Goal: Information Seeking & Learning: Learn about a topic

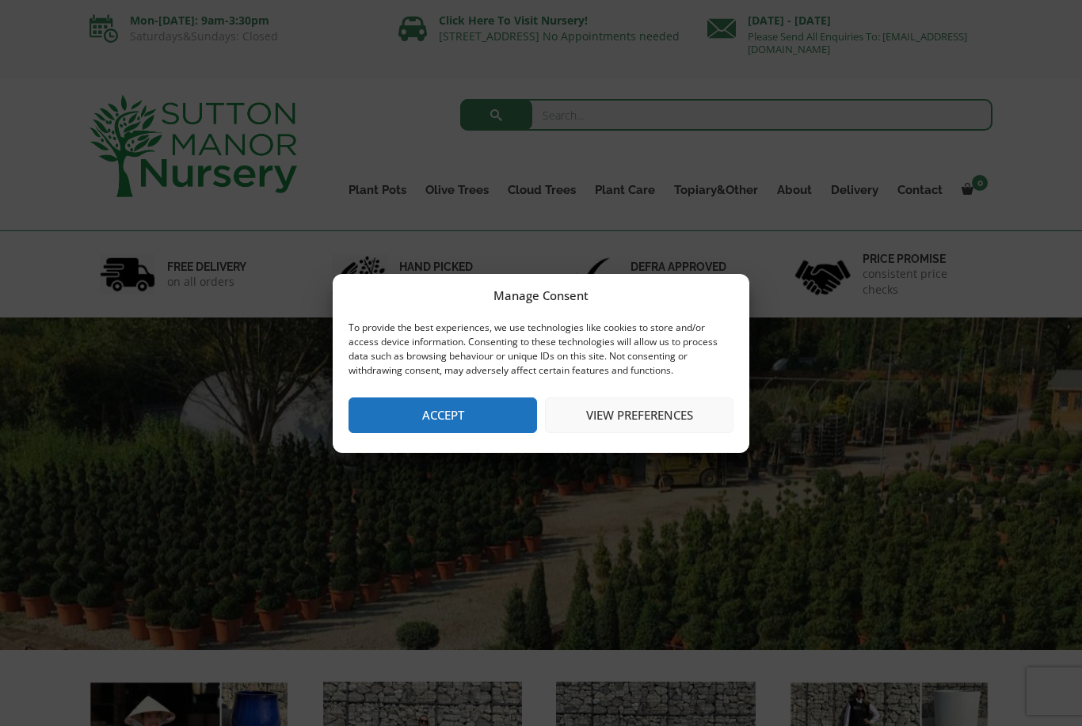
click at [452, 421] on button "Accept" at bounding box center [442, 416] width 188 height 36
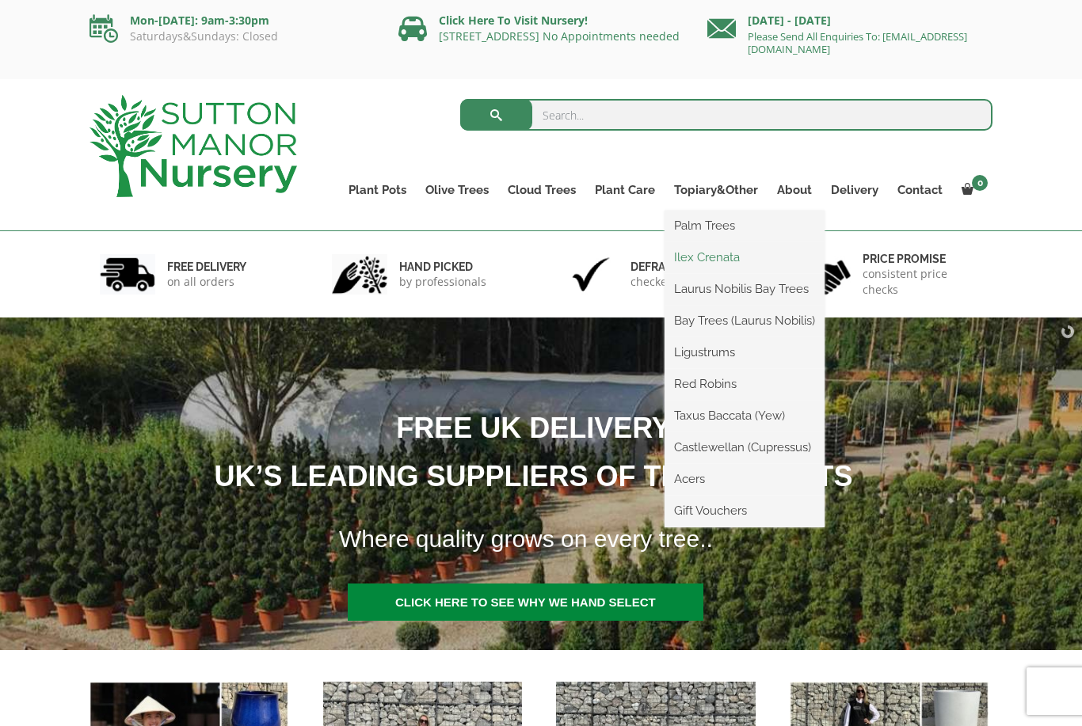
click at [740, 268] on link "Ilex Crenata" at bounding box center [744, 257] width 160 height 24
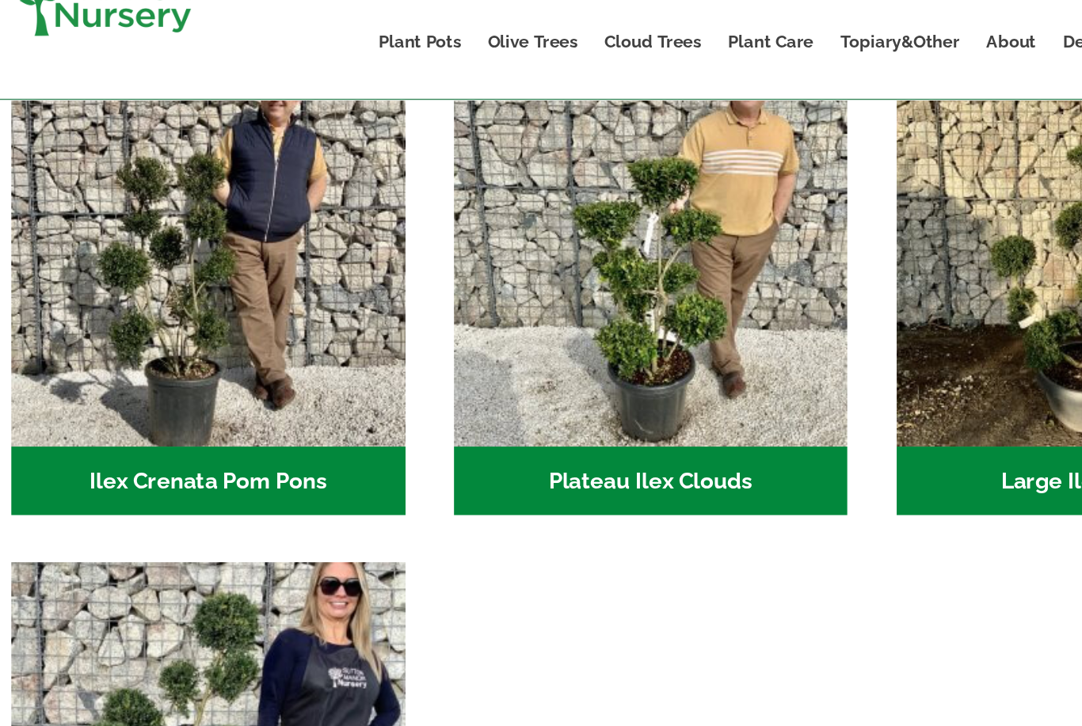
scroll to position [322, 0]
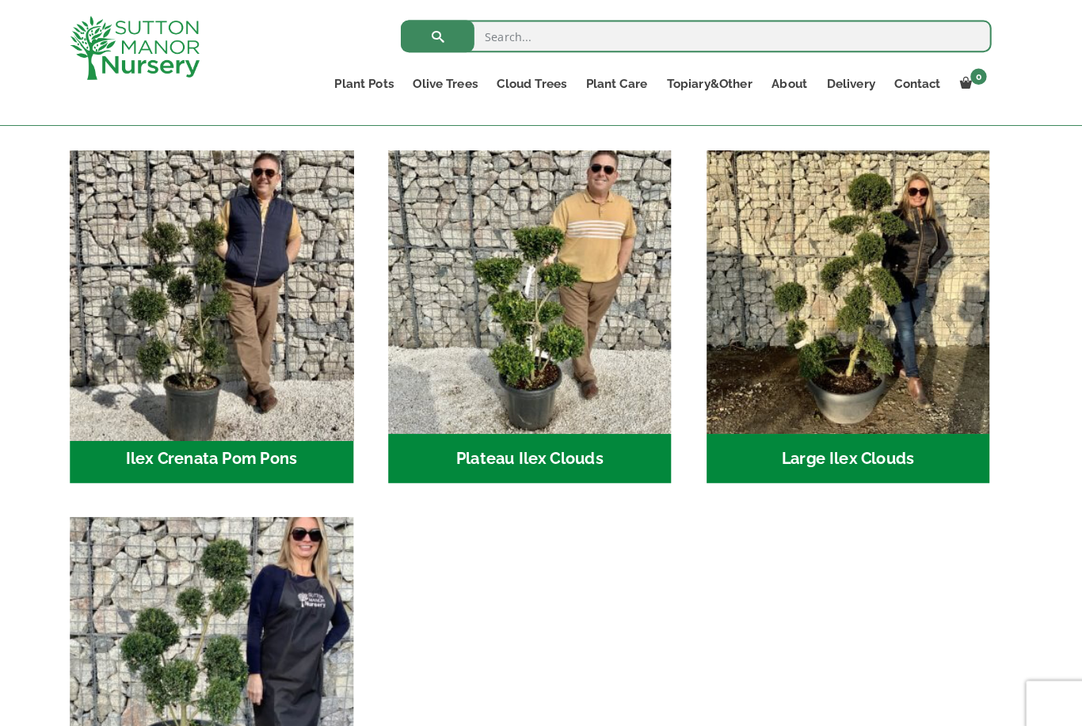
click at [117, 331] on img "Visit product category Ilex Crenata Pom Pons" at bounding box center [227, 285] width 291 height 291
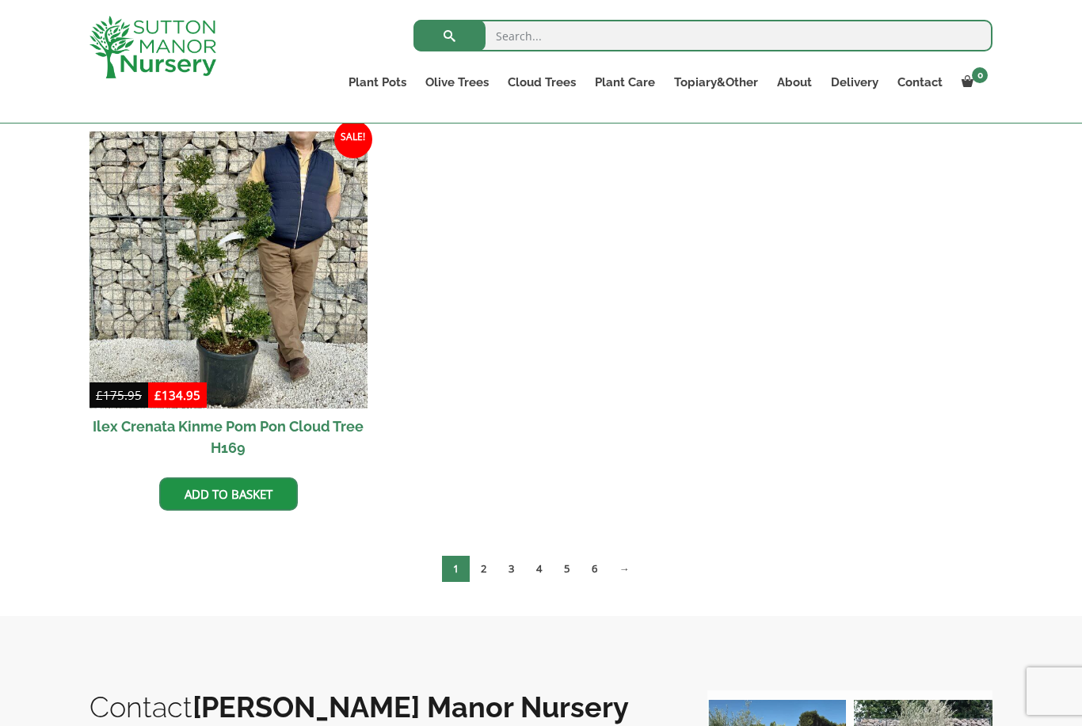
scroll to position [864, 0]
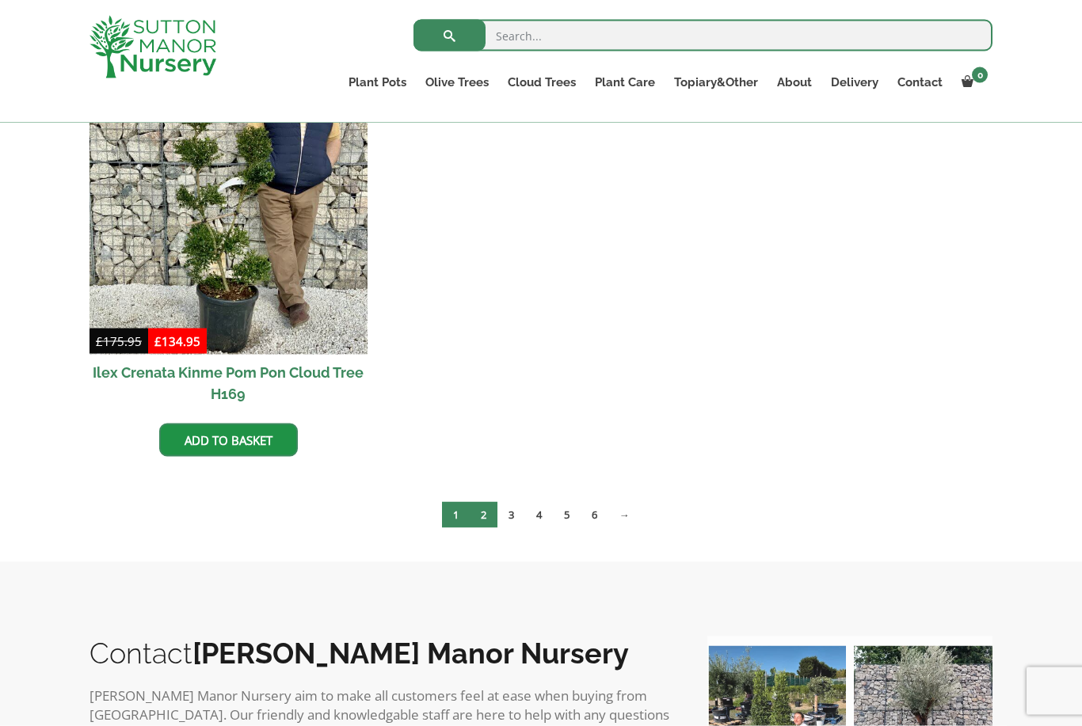
click at [484, 516] on link "2" at bounding box center [484, 515] width 28 height 26
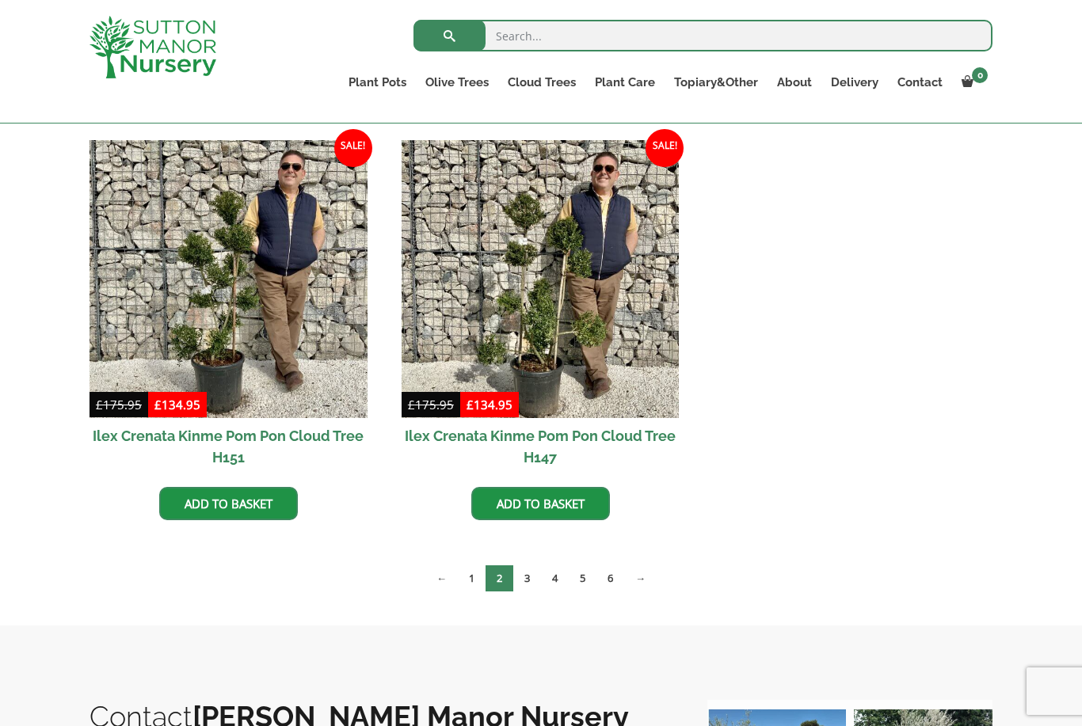
scroll to position [1320, 0]
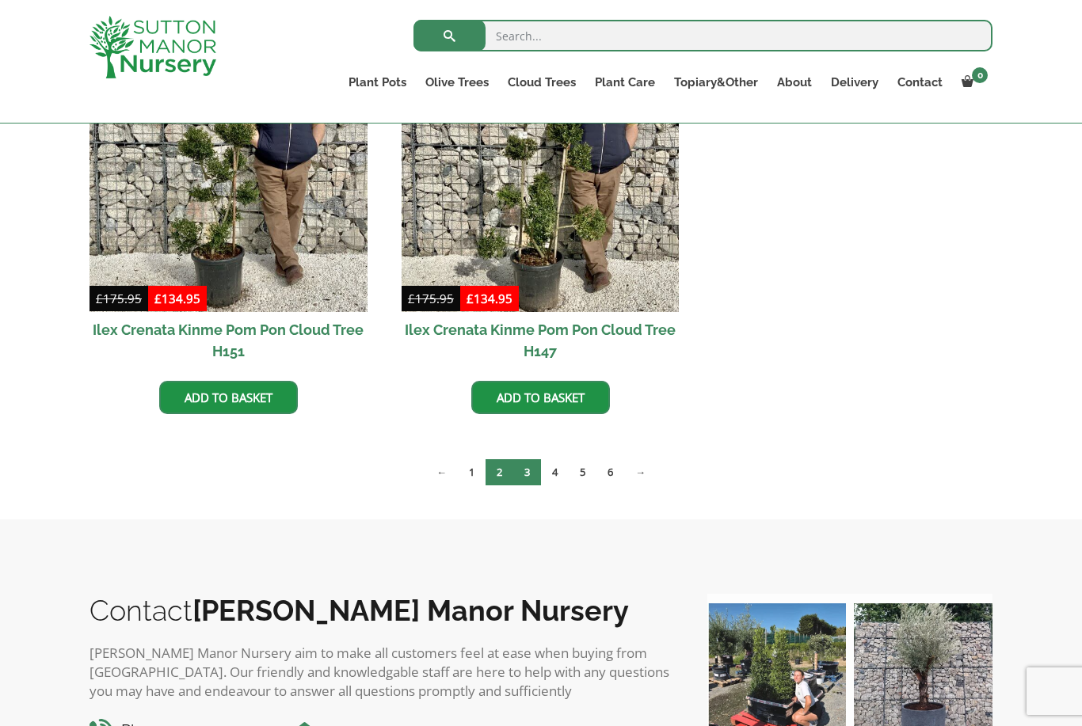
click at [532, 474] on link "3" at bounding box center [527, 472] width 28 height 26
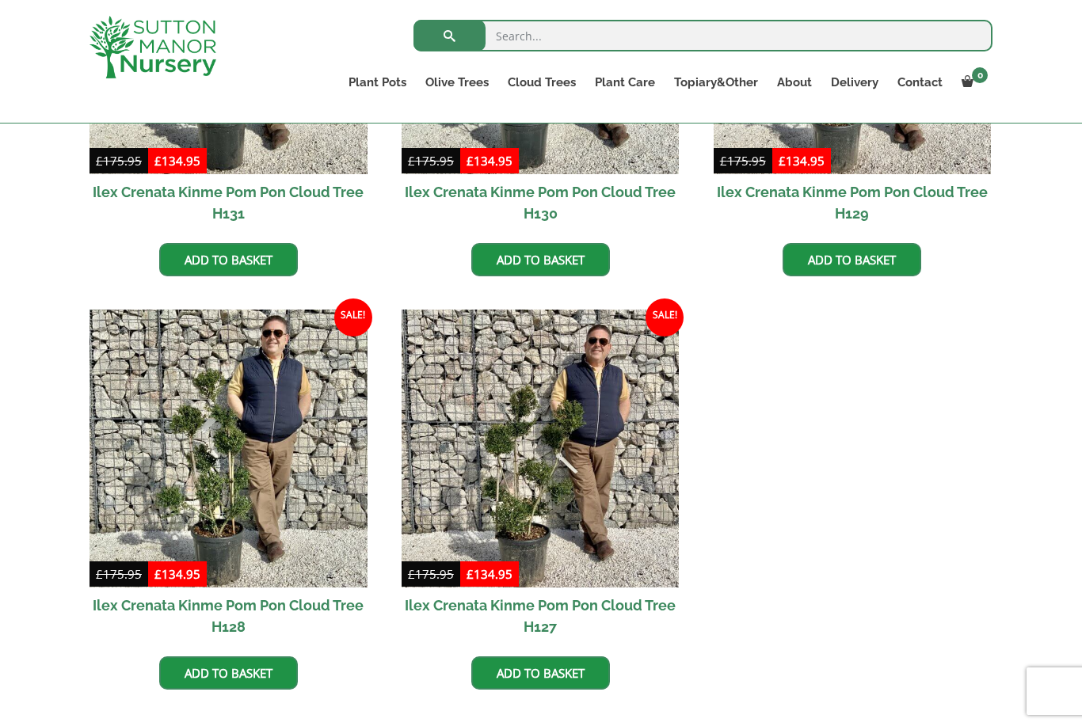
scroll to position [2318, 0]
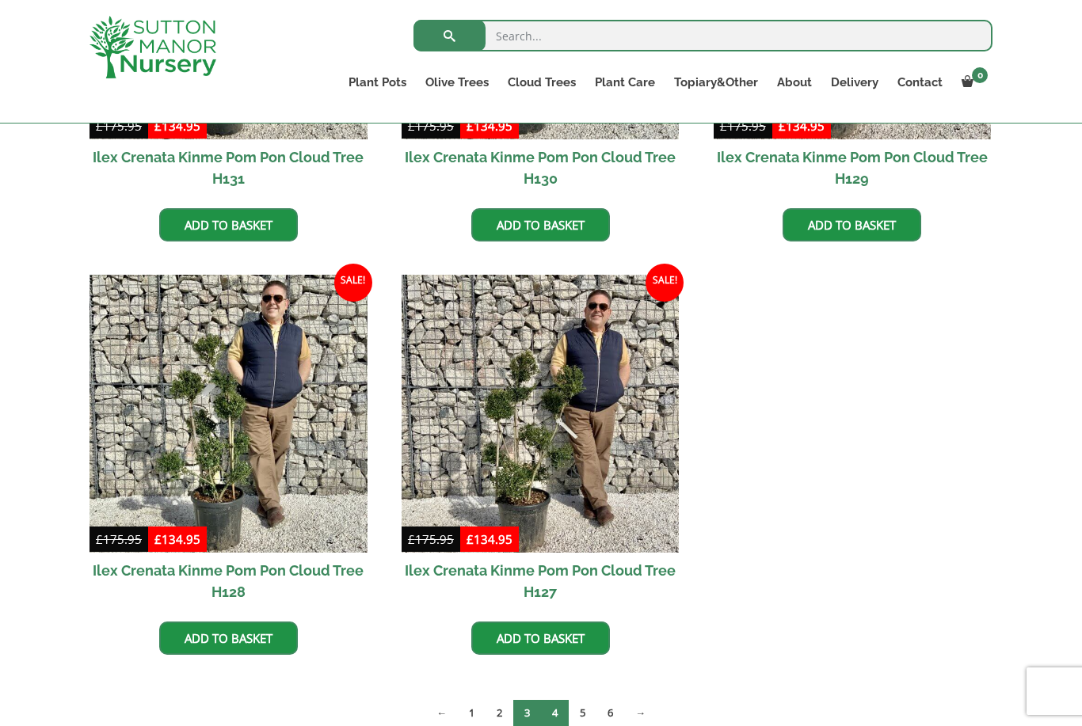
click at [556, 710] on link "4" at bounding box center [555, 713] width 28 height 26
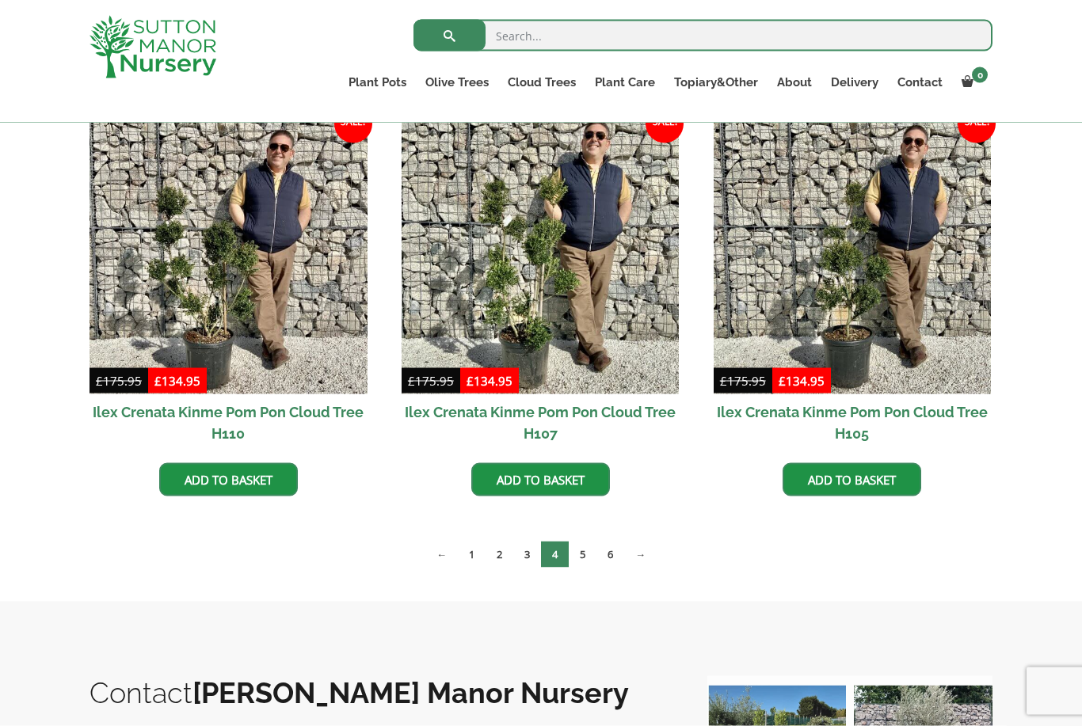
scroll to position [1241, 0]
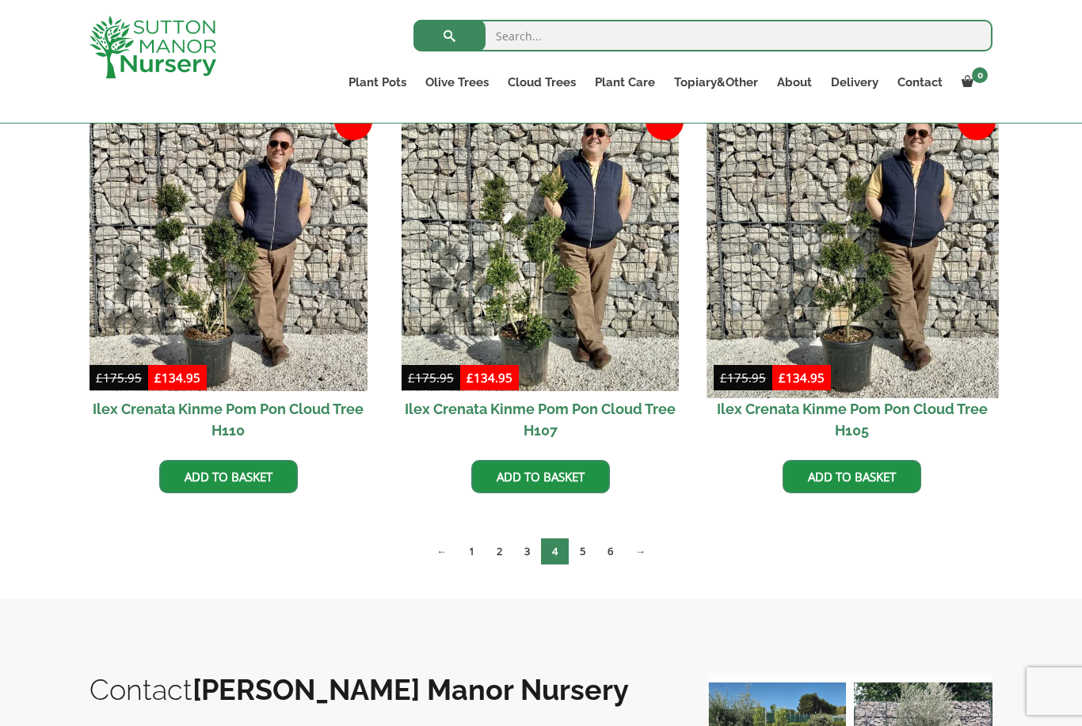
click at [757, 261] on img at bounding box center [851, 251] width 291 height 291
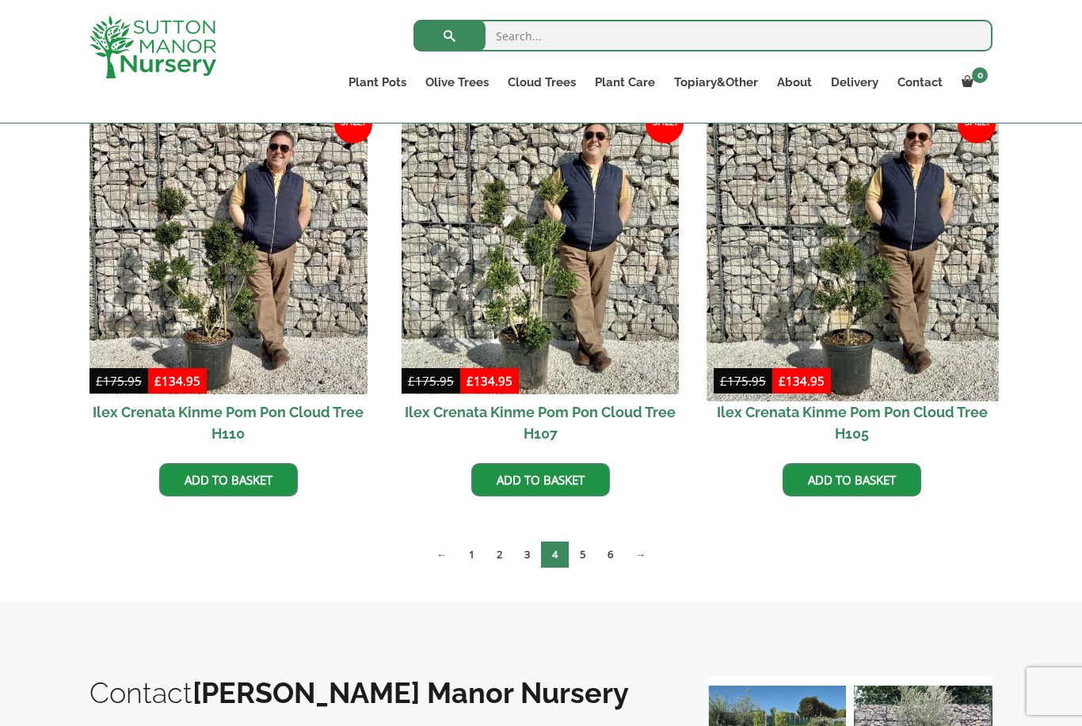
scroll to position [1239, 0]
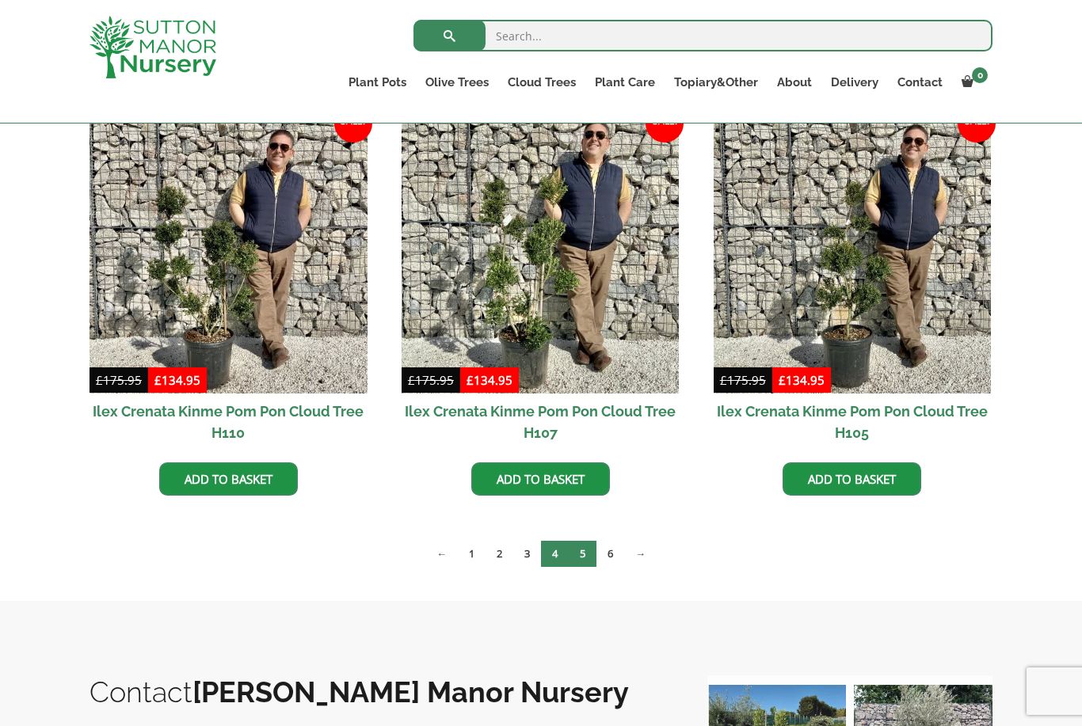
click at [585, 555] on link "5" at bounding box center [583, 554] width 28 height 26
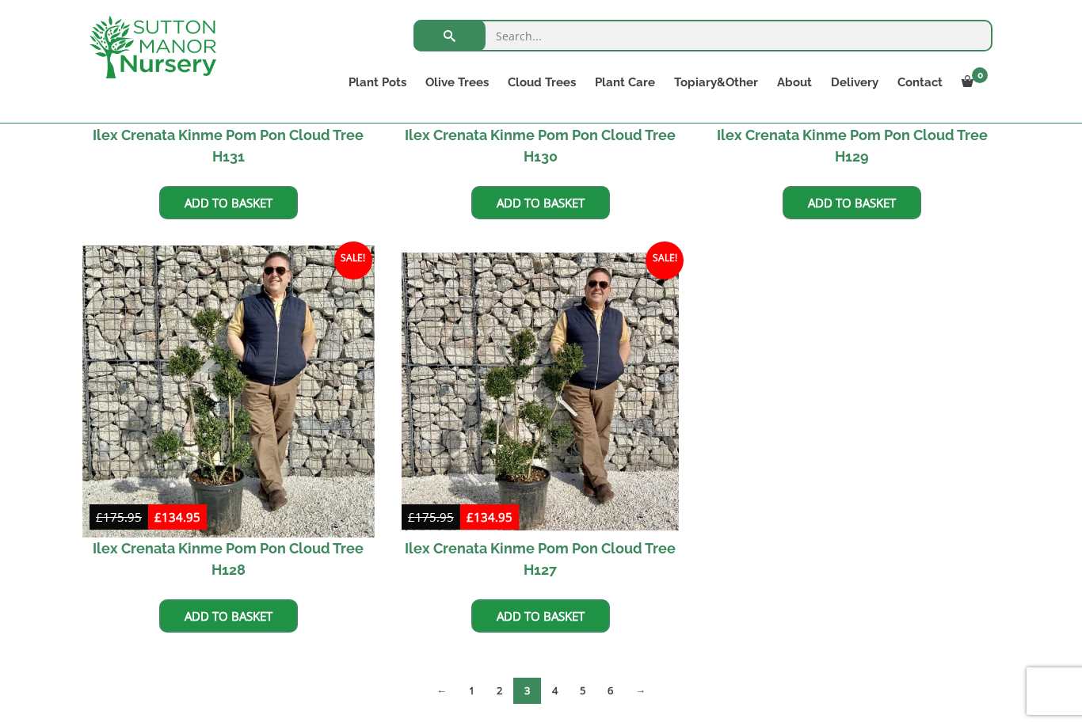
click at [230, 459] on img at bounding box center [227, 391] width 291 height 291
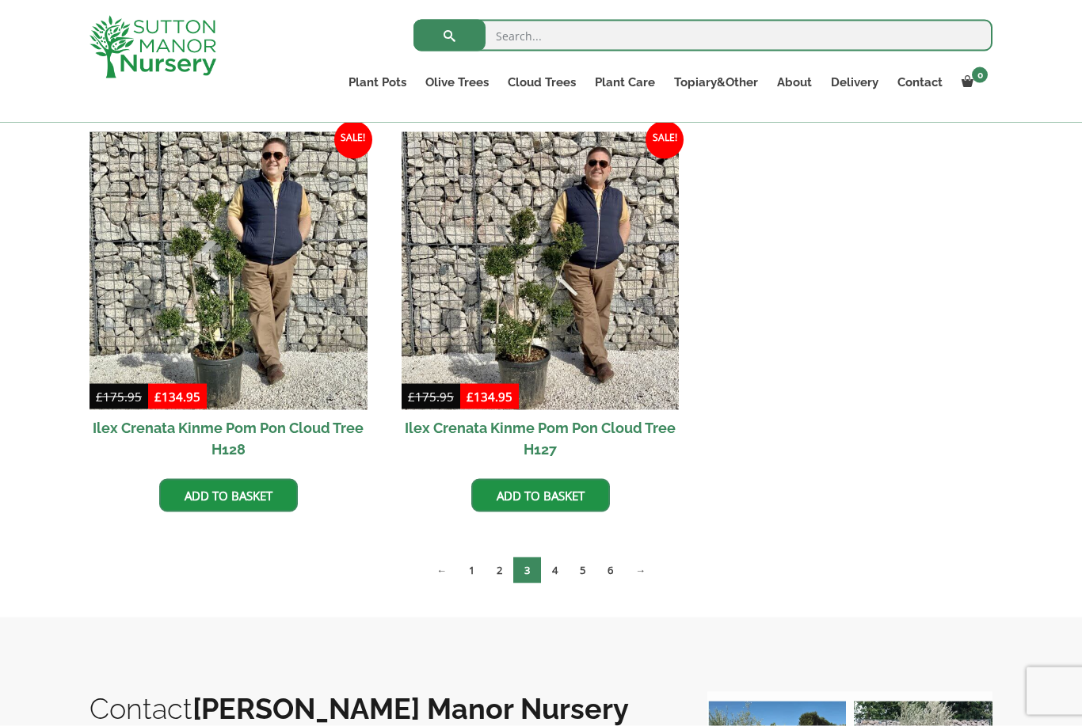
scroll to position [2457, 0]
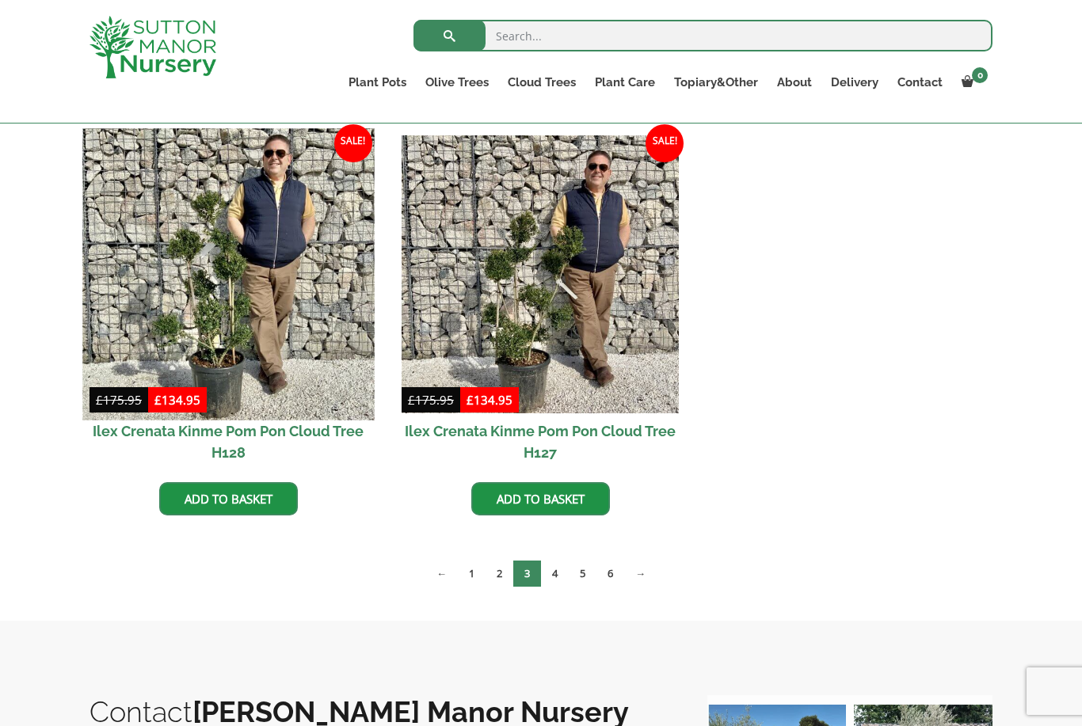
click at [310, 335] on img at bounding box center [227, 274] width 291 height 291
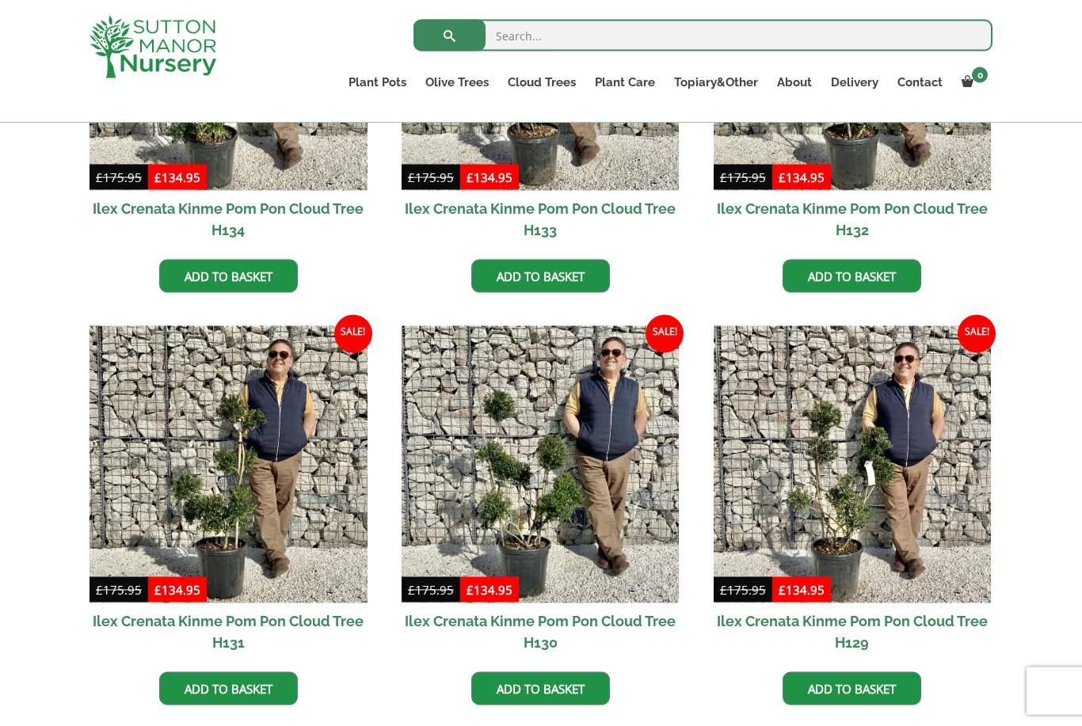
scroll to position [1855, 0]
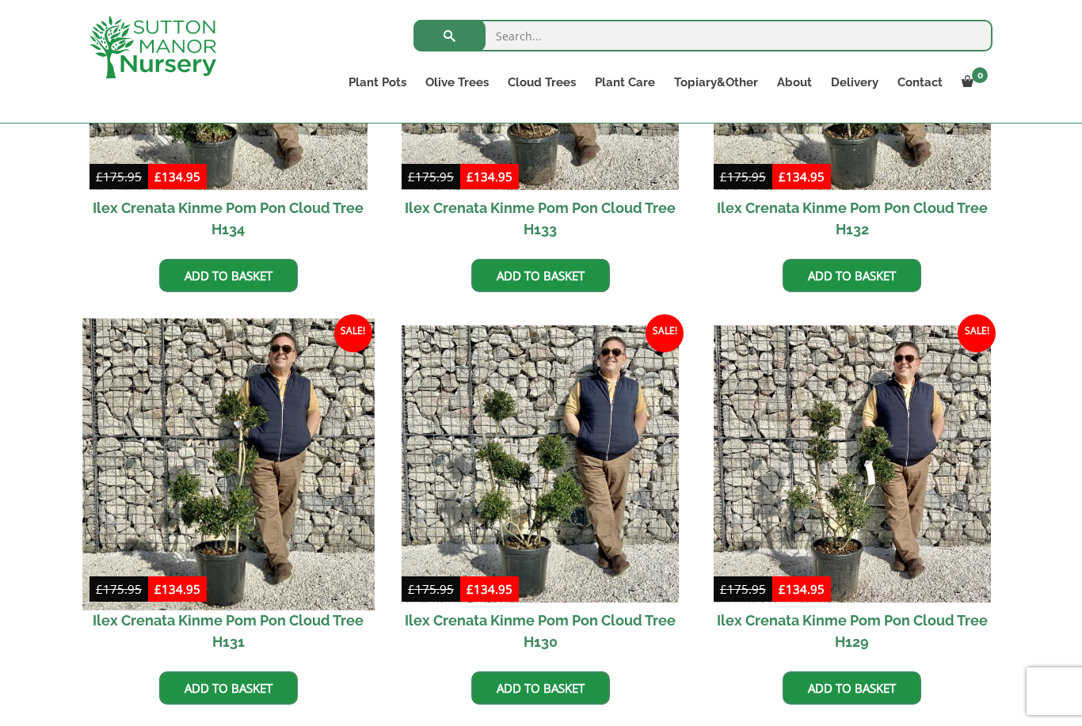
click at [200, 496] on img at bounding box center [227, 463] width 291 height 291
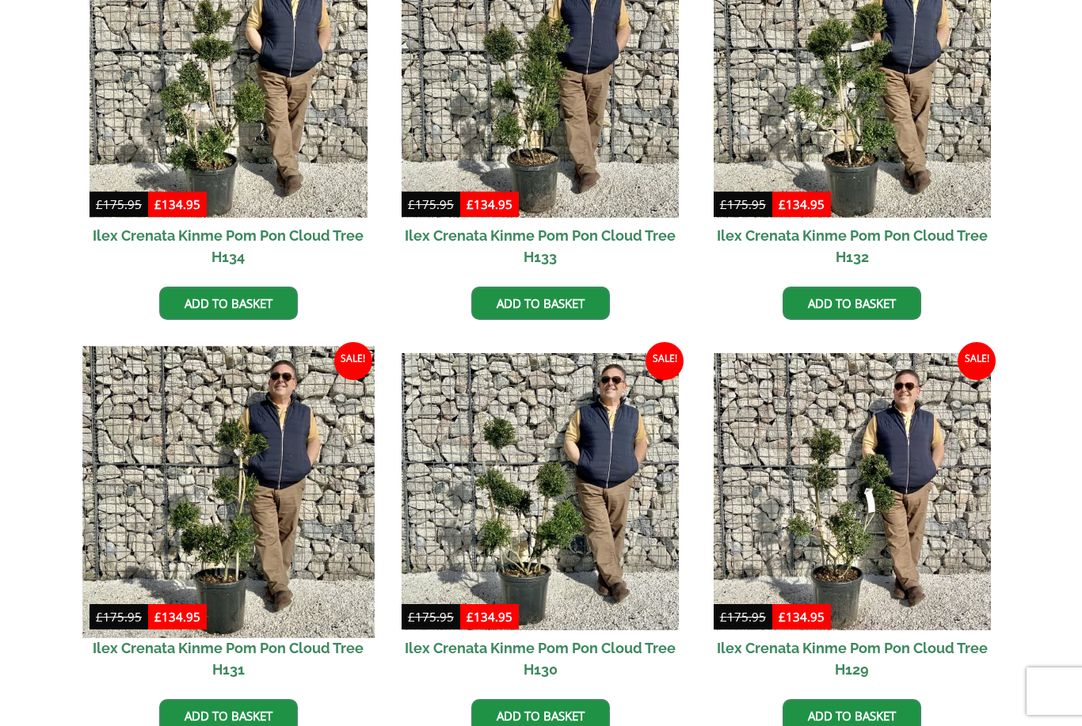
scroll to position [1905, 0]
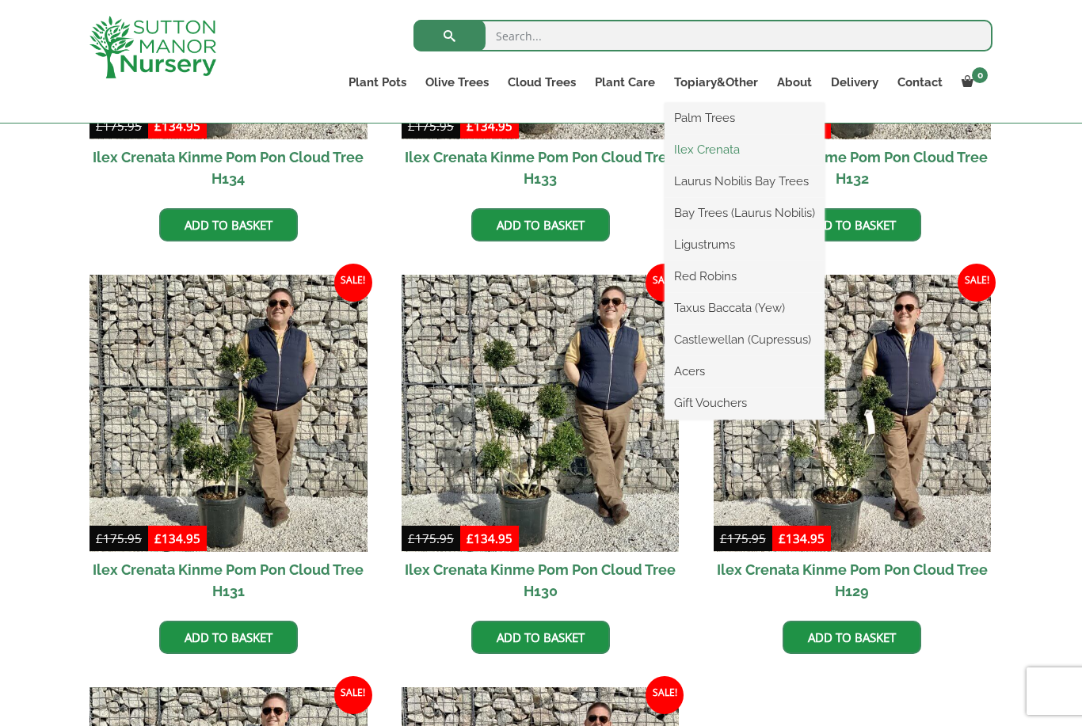
click at [739, 154] on link "Ilex Crenata" at bounding box center [744, 150] width 160 height 24
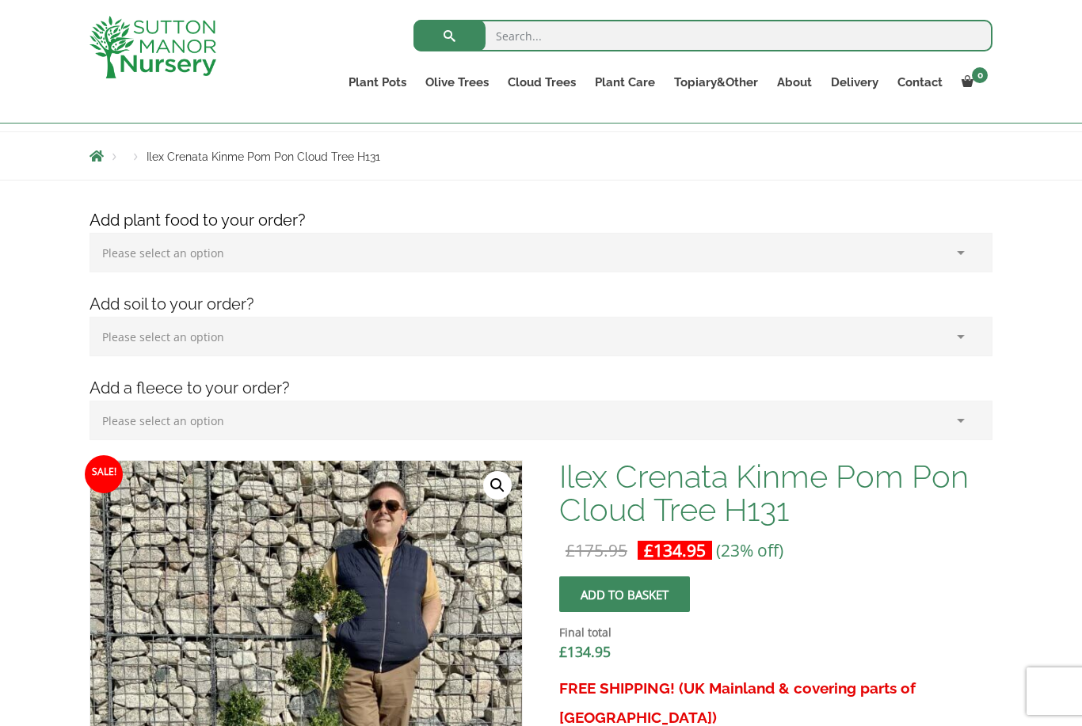
scroll to position [162, 0]
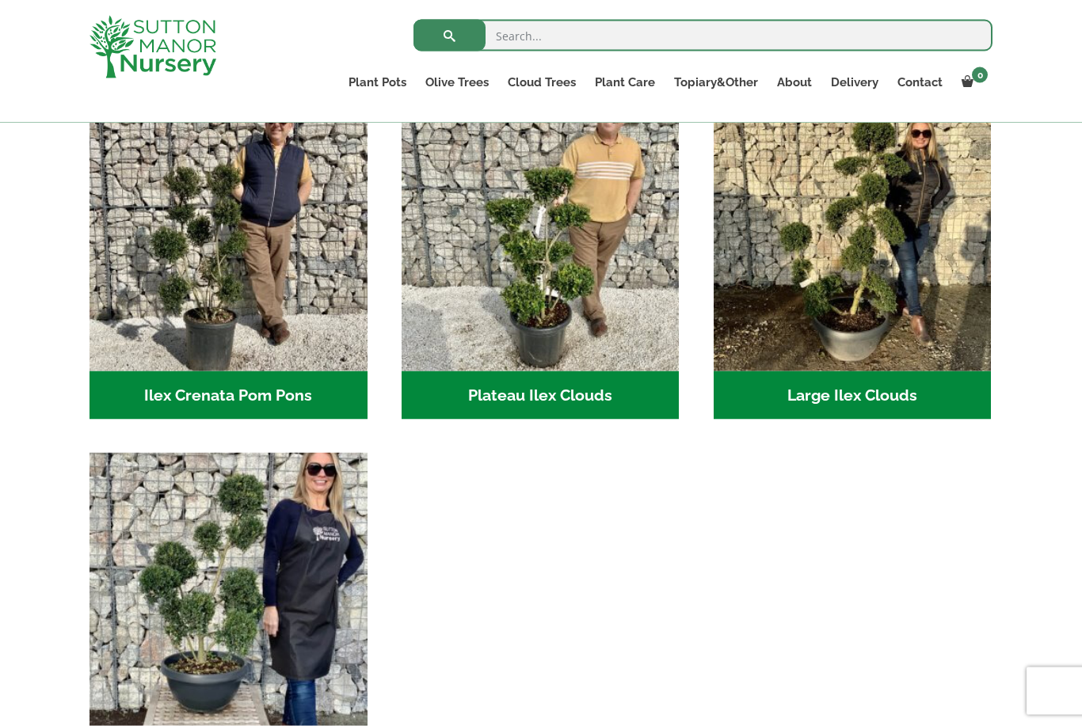
scroll to position [377, 0]
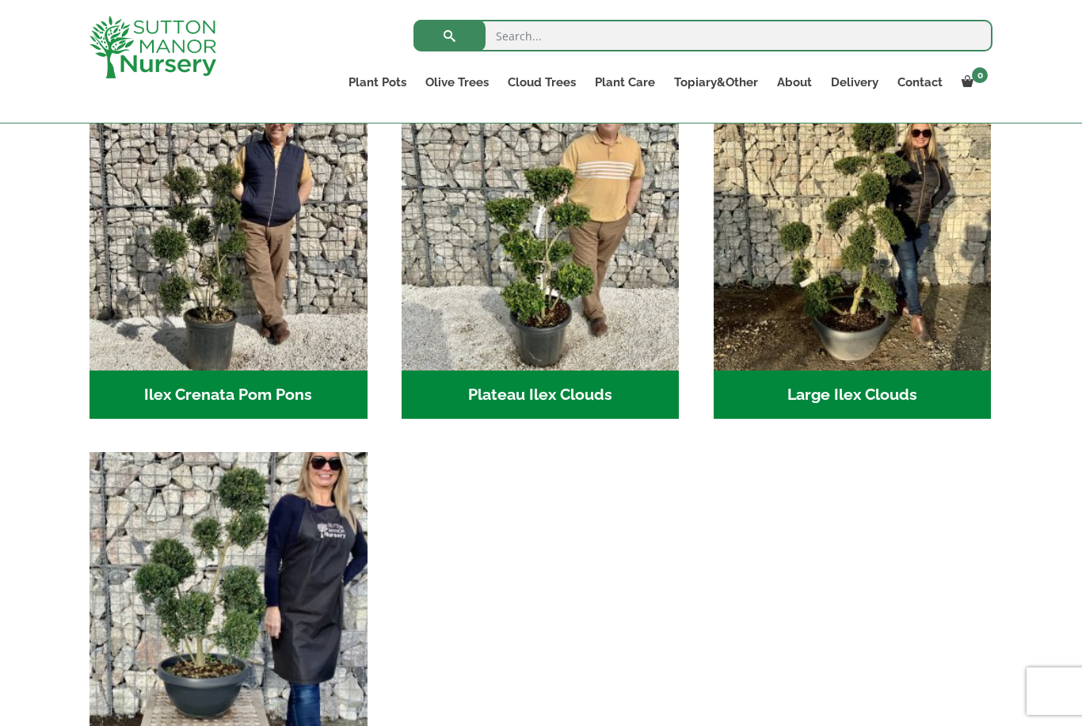
click at [258, 598] on img "Visit product category Small Ilex Clouds" at bounding box center [227, 591] width 291 height 291
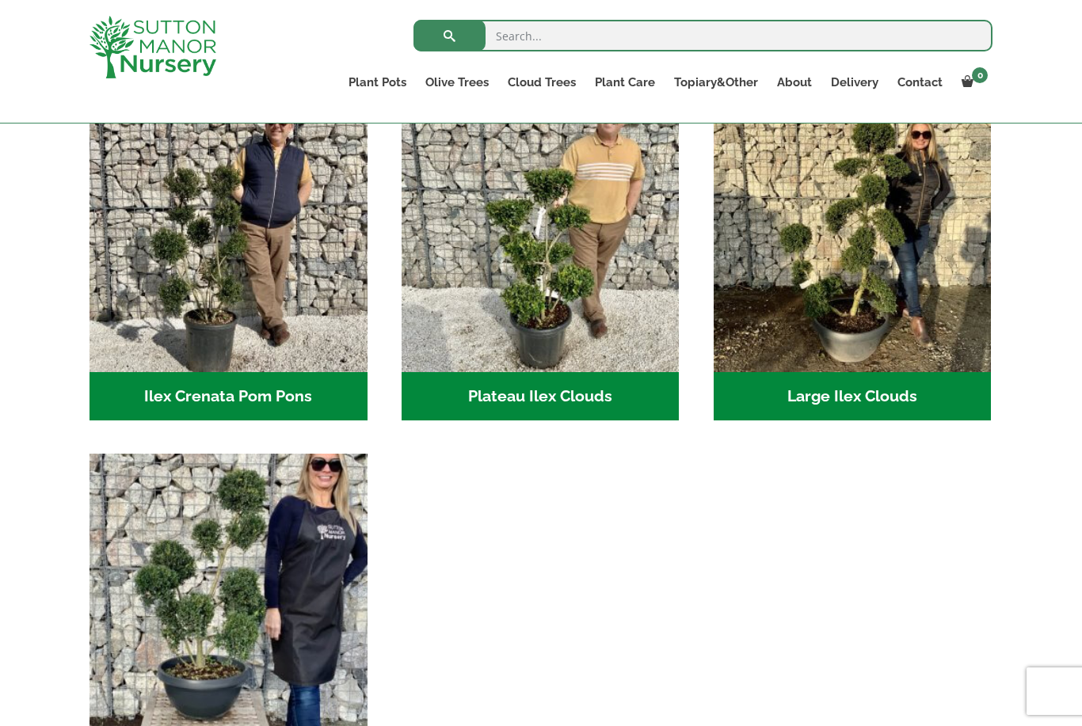
scroll to position [367, 0]
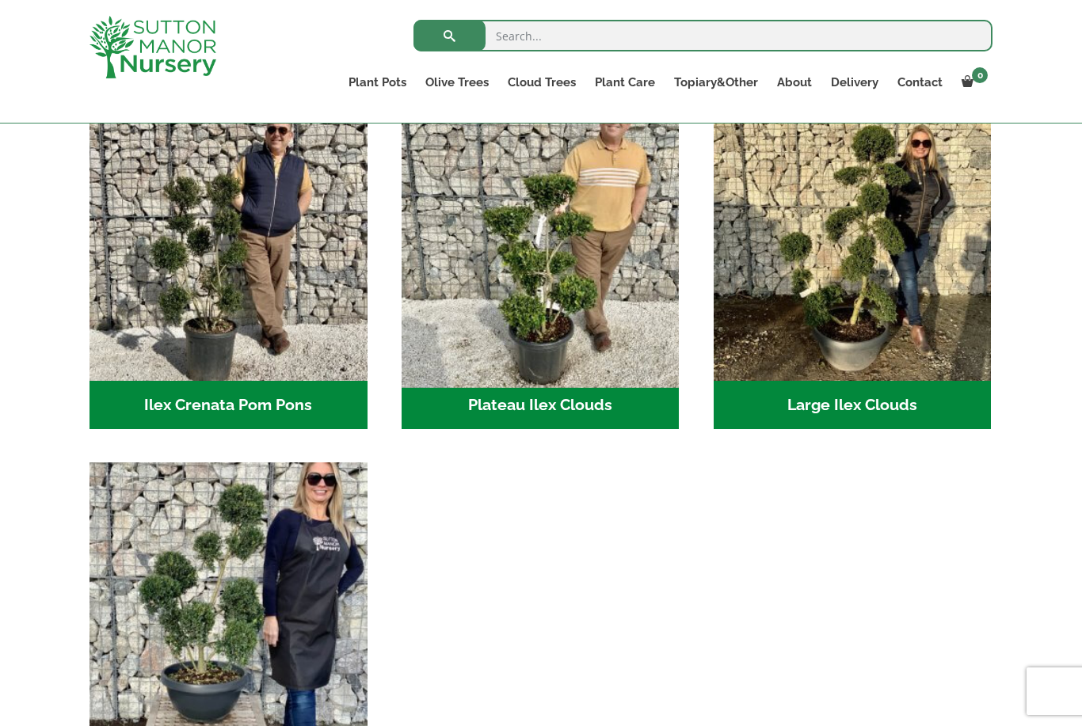
click at [469, 309] on img "Visit product category Plateau Ilex Clouds" at bounding box center [539, 241] width 291 height 291
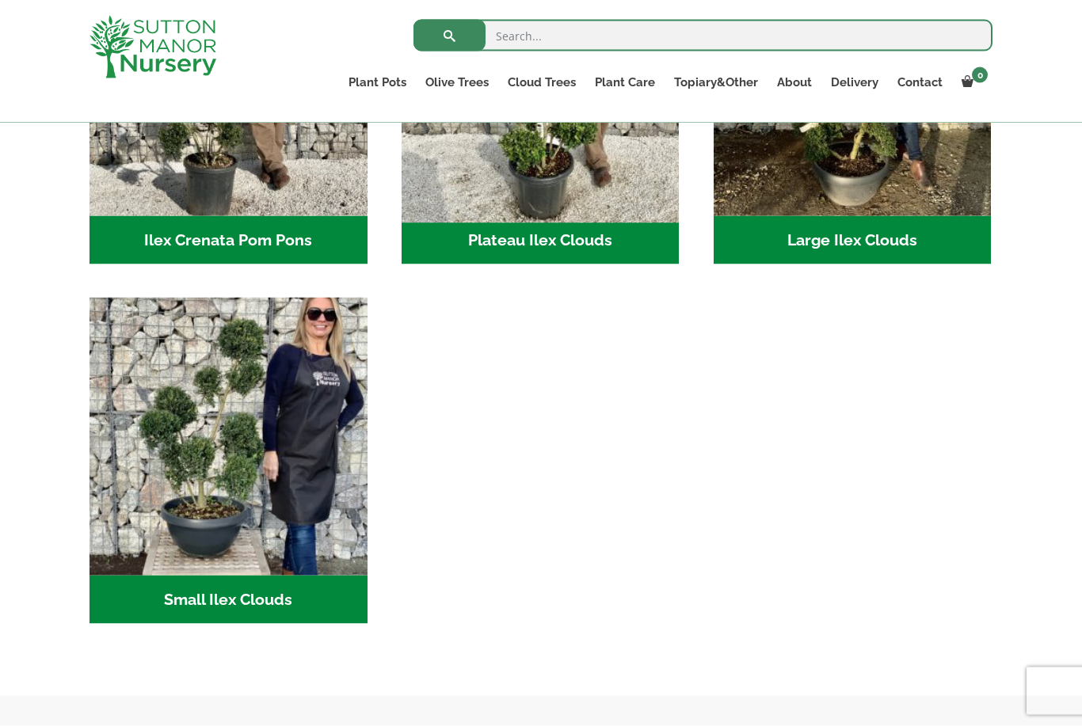
scroll to position [532, 0]
